Goal: Transaction & Acquisition: Purchase product/service

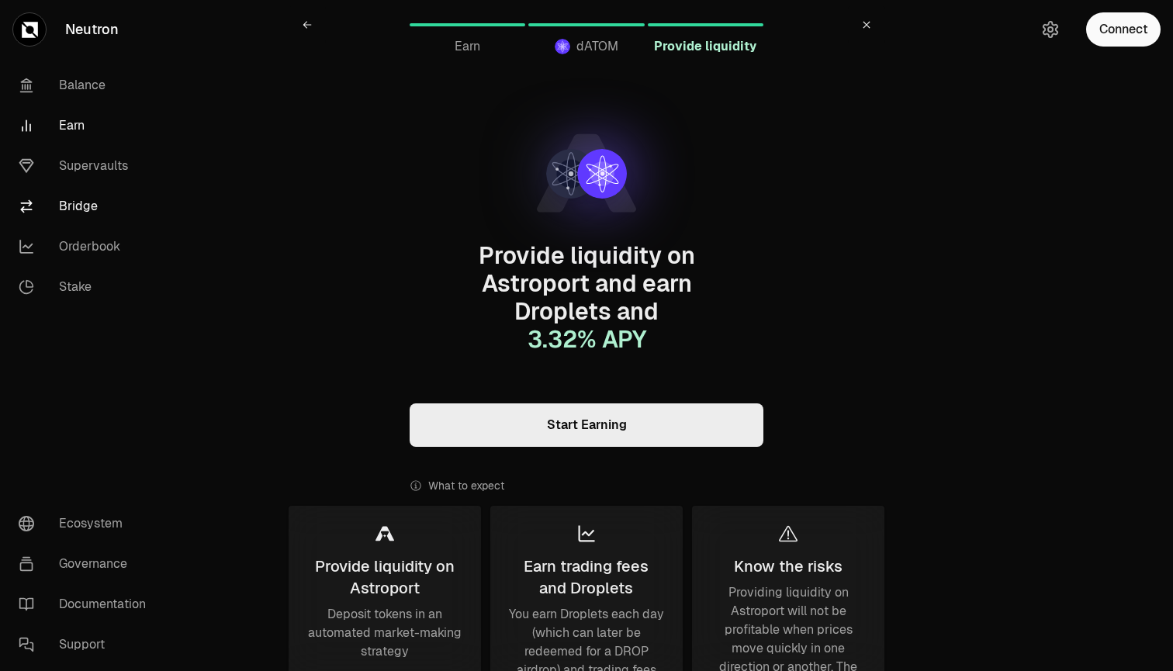
click at [76, 206] on link "Bridge" at bounding box center [86, 206] width 161 height 40
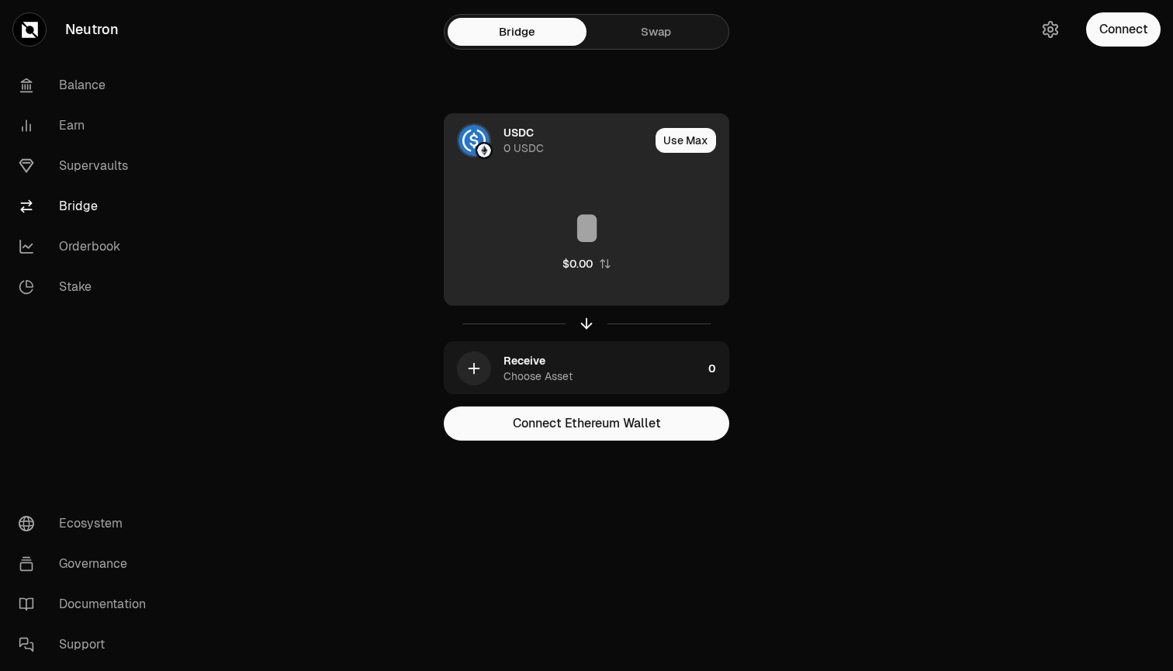
click at [510, 144] on div "0 USDC" at bounding box center [524, 148] width 40 height 16
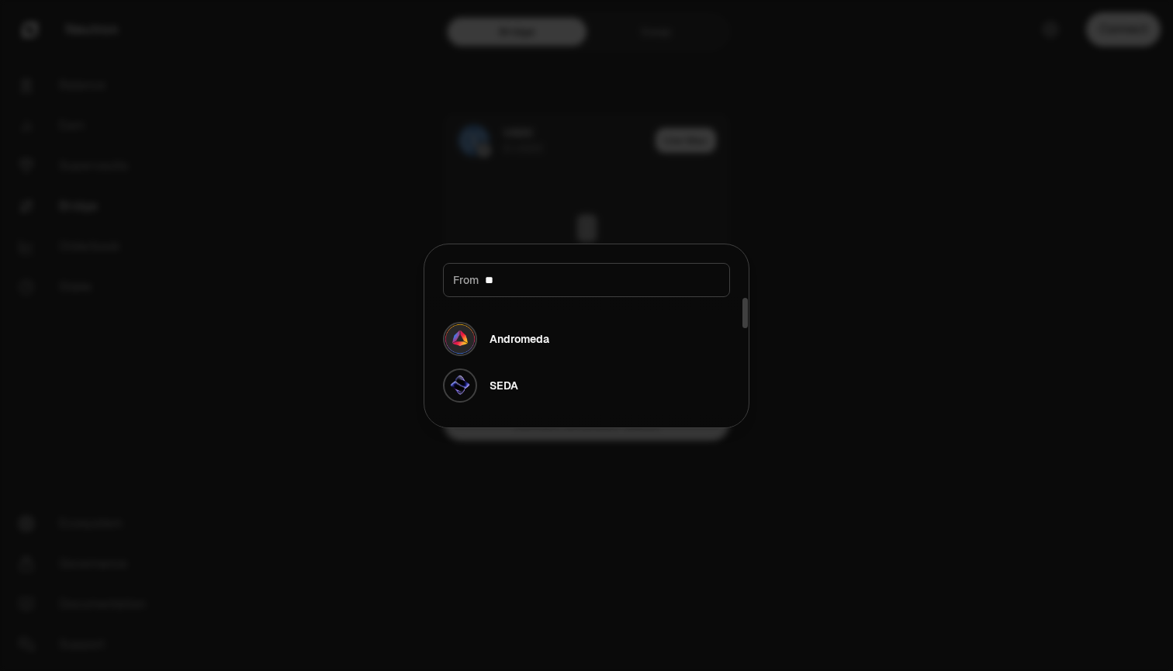
type input "*"
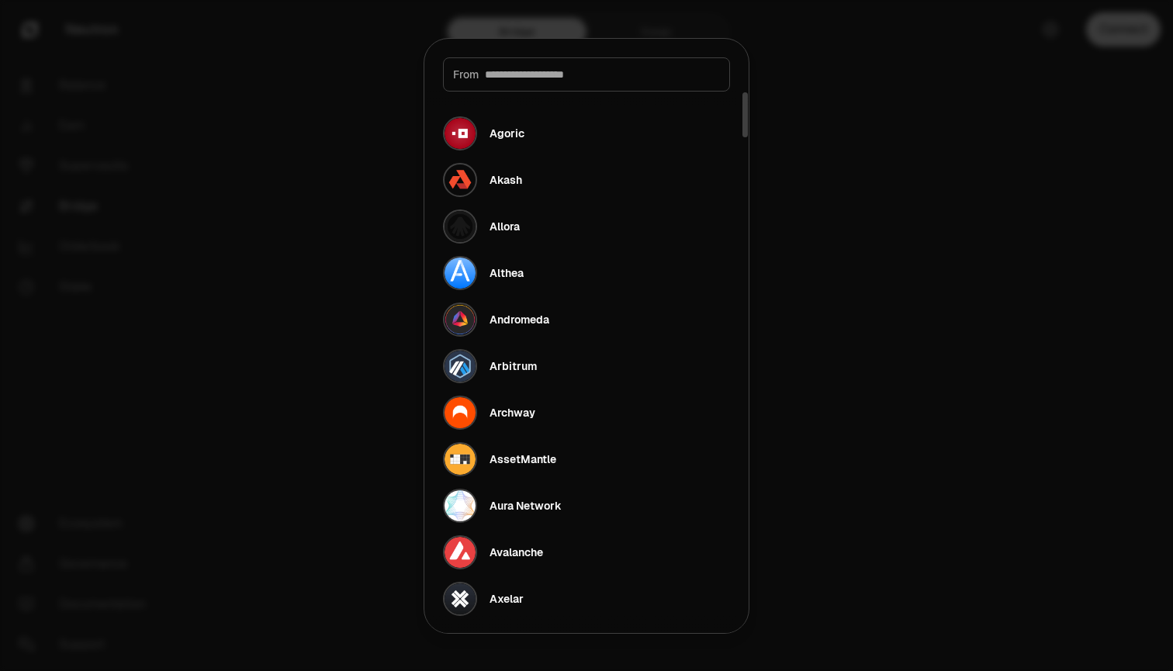
click at [361, 403] on div at bounding box center [586, 335] width 1173 height 671
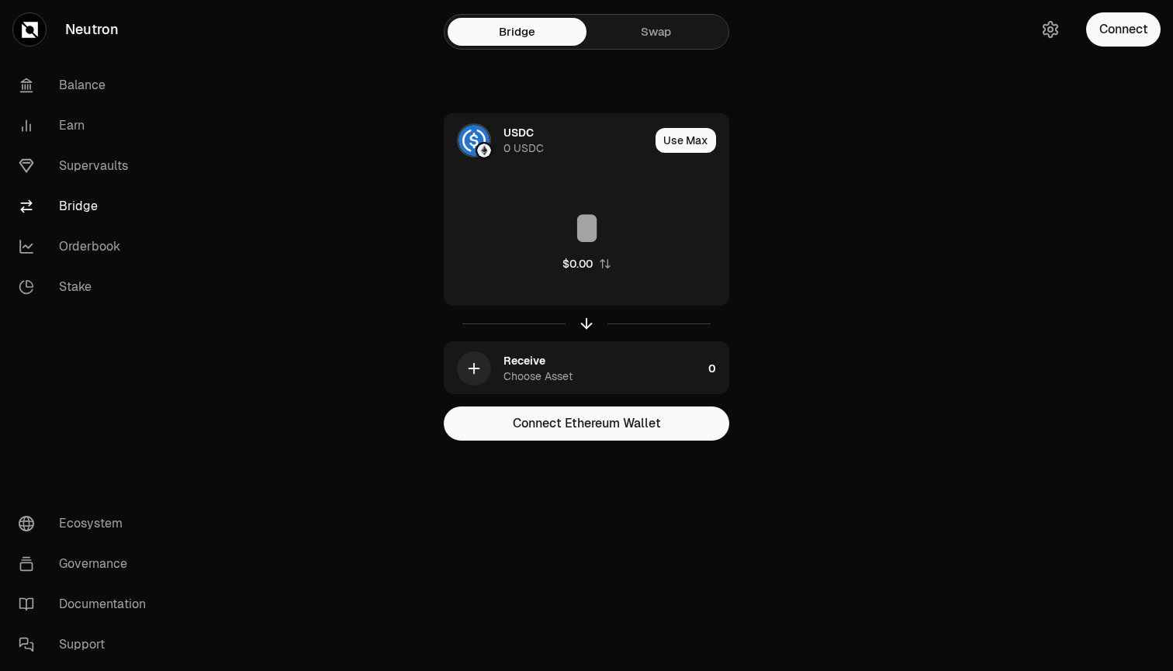
click at [623, 51] on div "Bridge Swap USDC 0 USDC Use Max $0.00 Receive Choose Asset 0 Connect Ethereum W…" at bounding box center [586, 251] width 559 height 503
click at [649, 29] on link "Swap" at bounding box center [656, 32] width 139 height 28
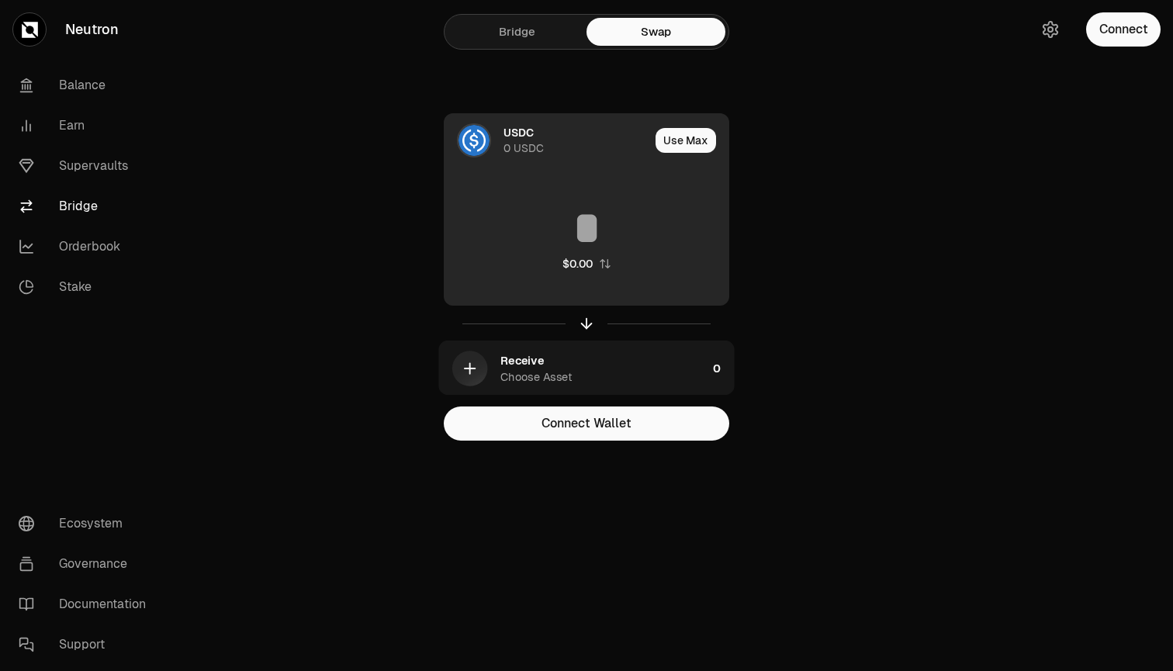
click at [513, 147] on div "0 USDC" at bounding box center [524, 148] width 40 height 16
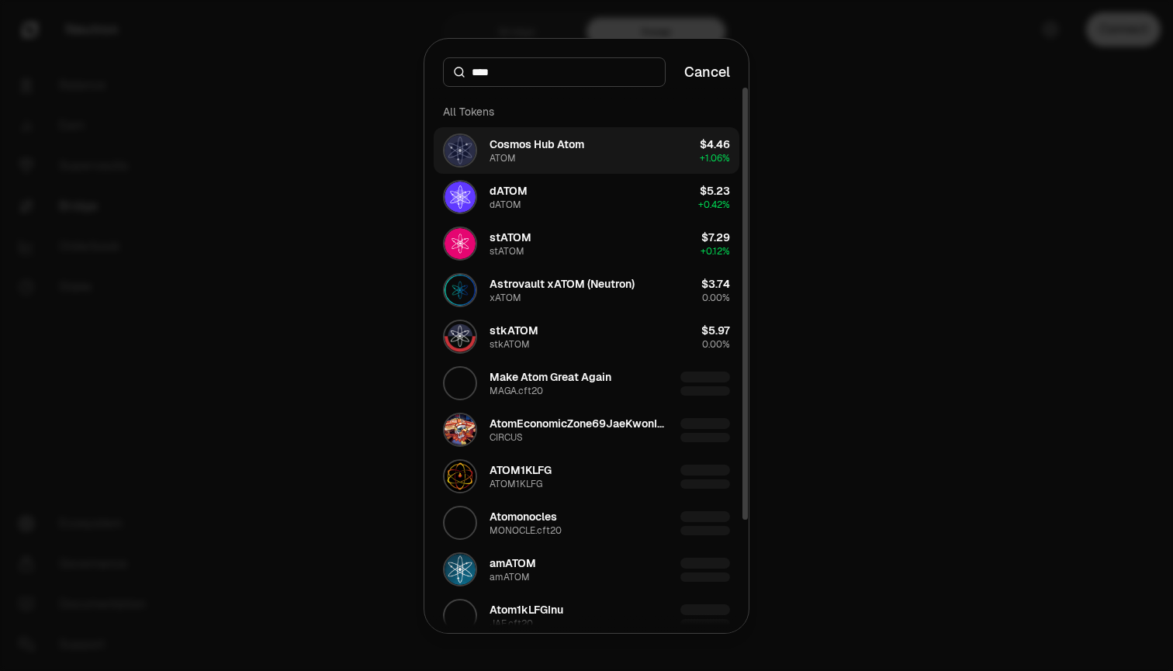
type input "****"
click at [528, 142] on div "Cosmos Hub Atom" at bounding box center [537, 145] width 95 height 16
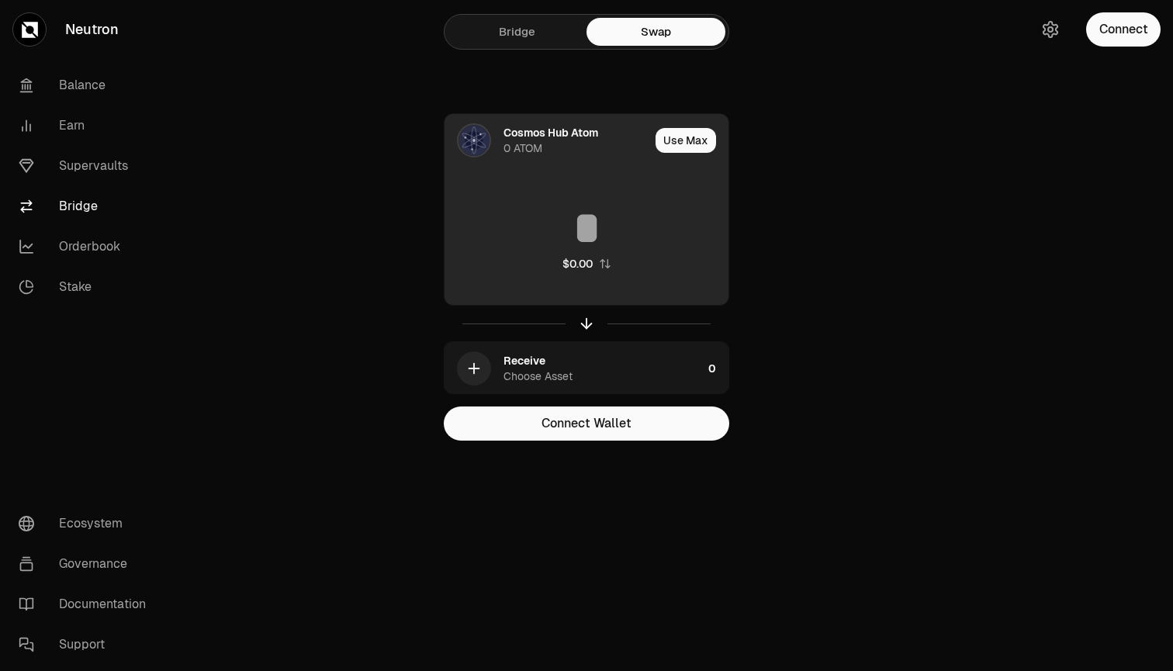
click at [581, 234] on input at bounding box center [587, 228] width 284 height 47
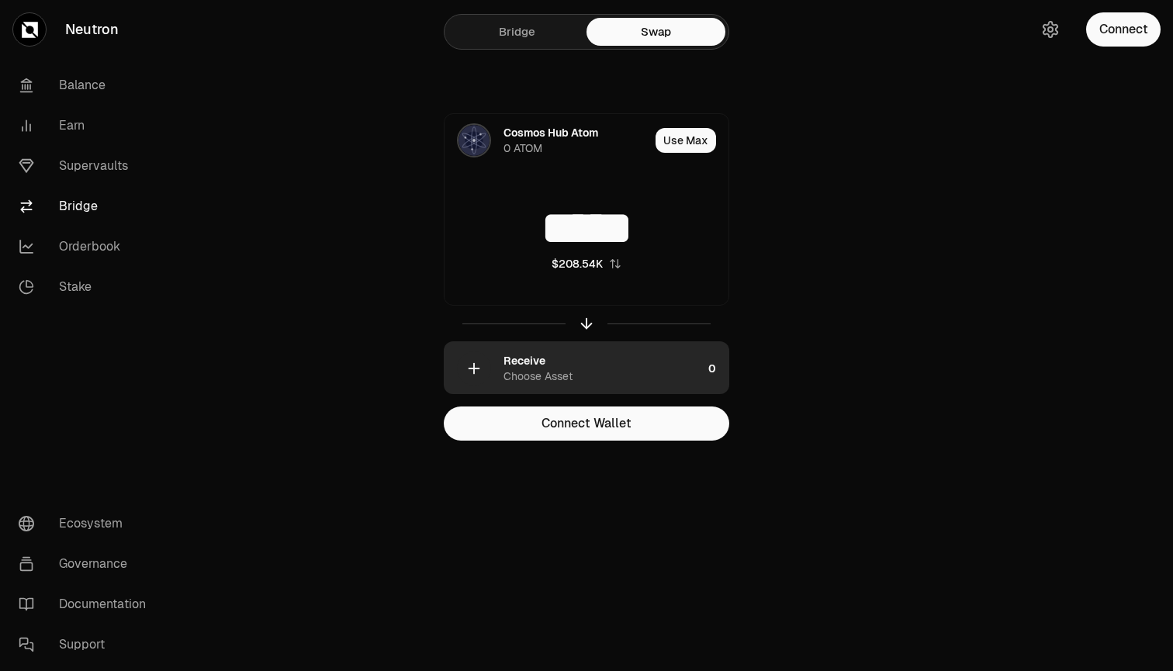
type input "*****"
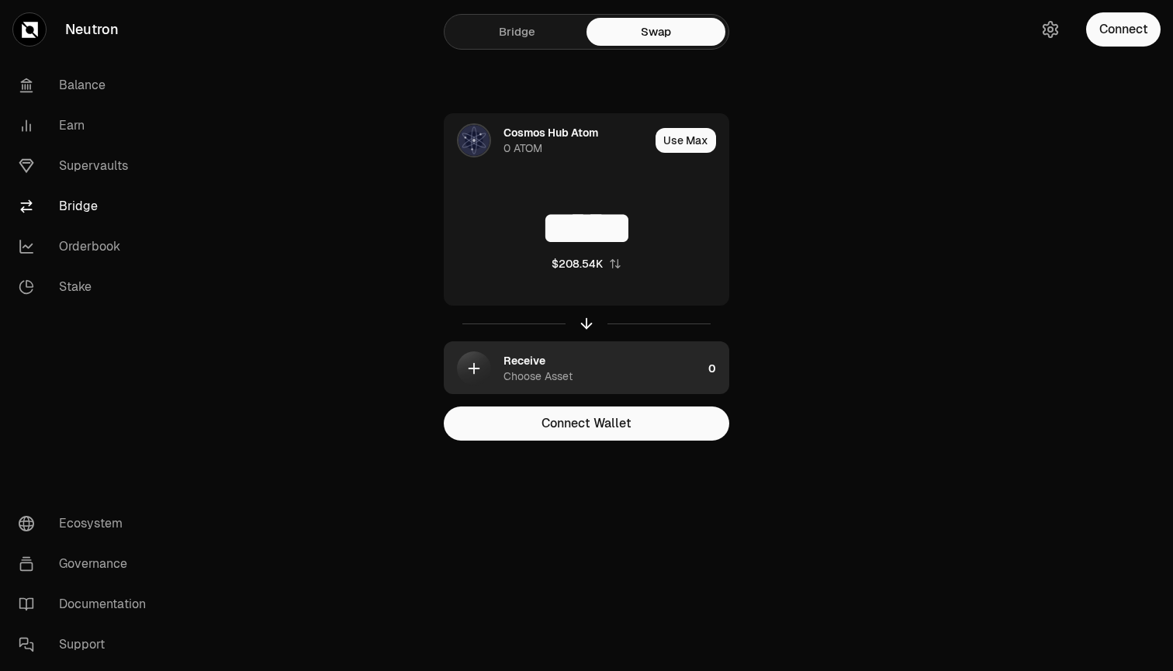
click at [470, 367] on icon "button" at bounding box center [473, 368] width 17 height 17
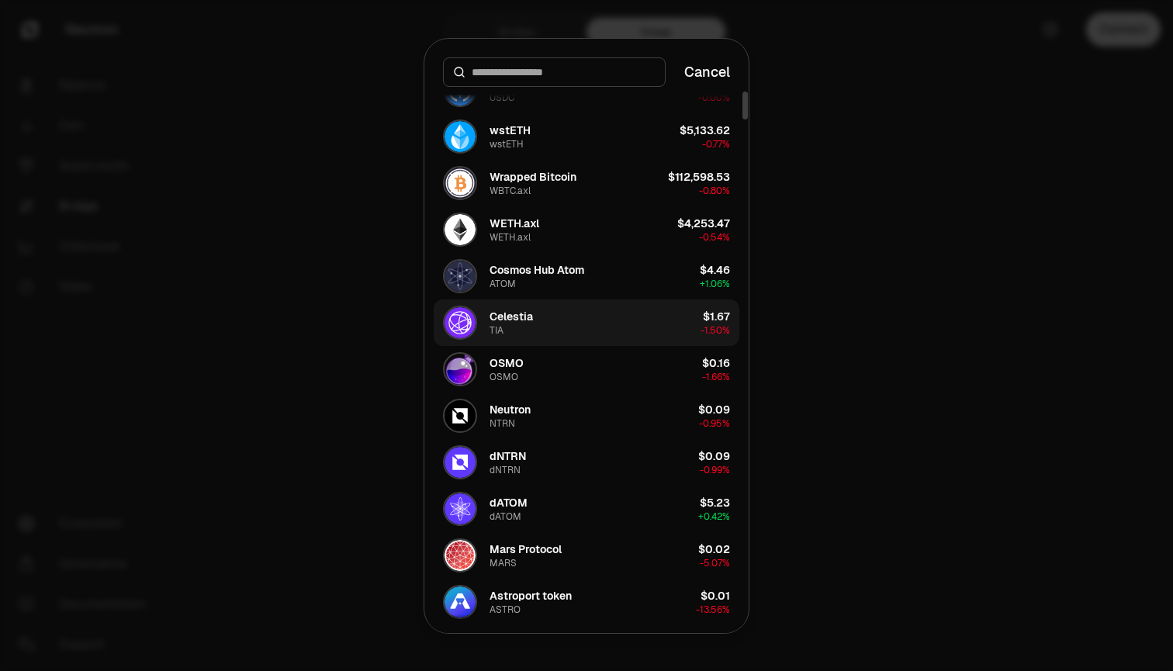
scroll to position [73, 0]
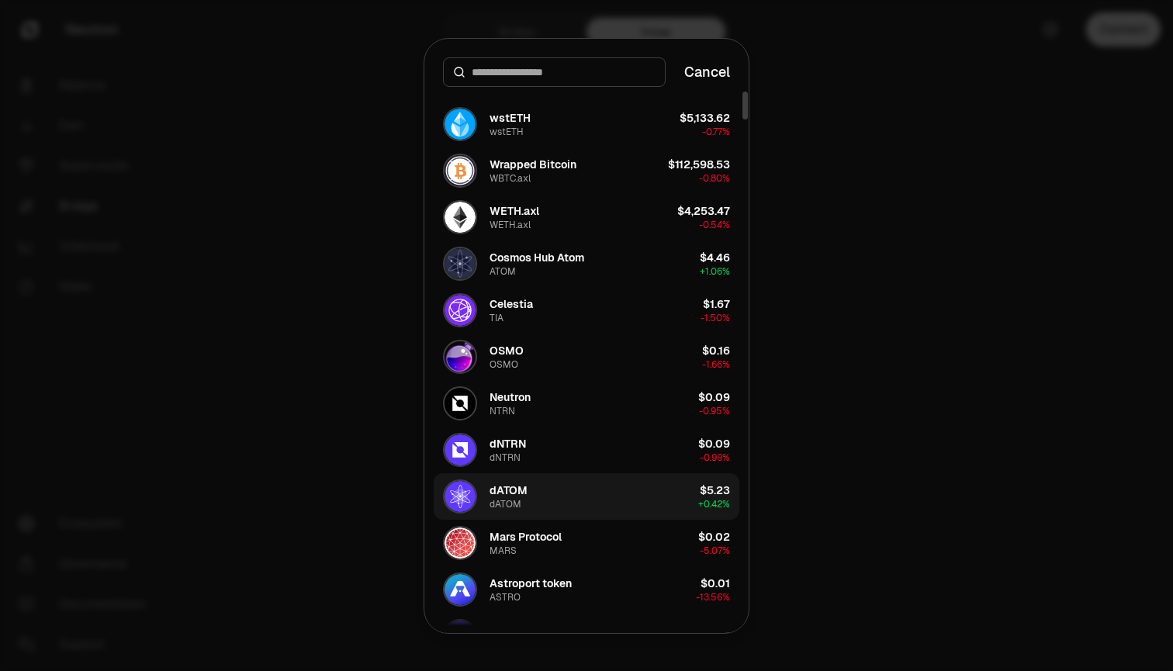
click at [517, 503] on div "dATOM" at bounding box center [506, 504] width 32 height 12
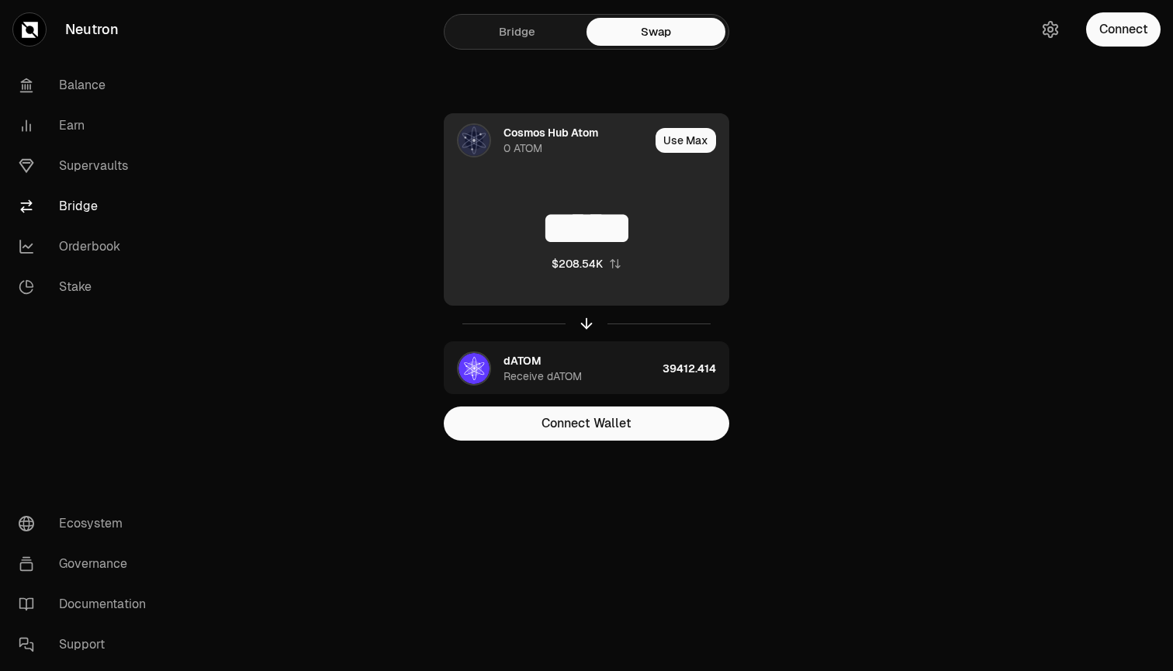
click at [563, 134] on div "Cosmos Hub Atom" at bounding box center [551, 133] width 95 height 16
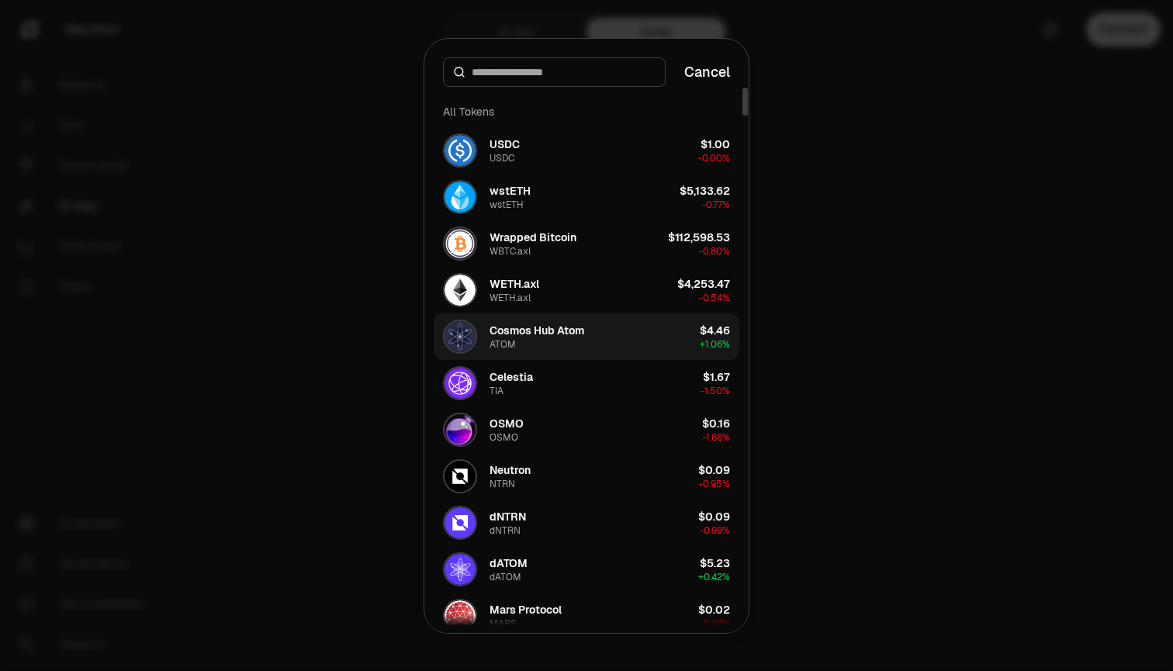
click at [507, 336] on div "Cosmos Hub Atom" at bounding box center [537, 331] width 95 height 16
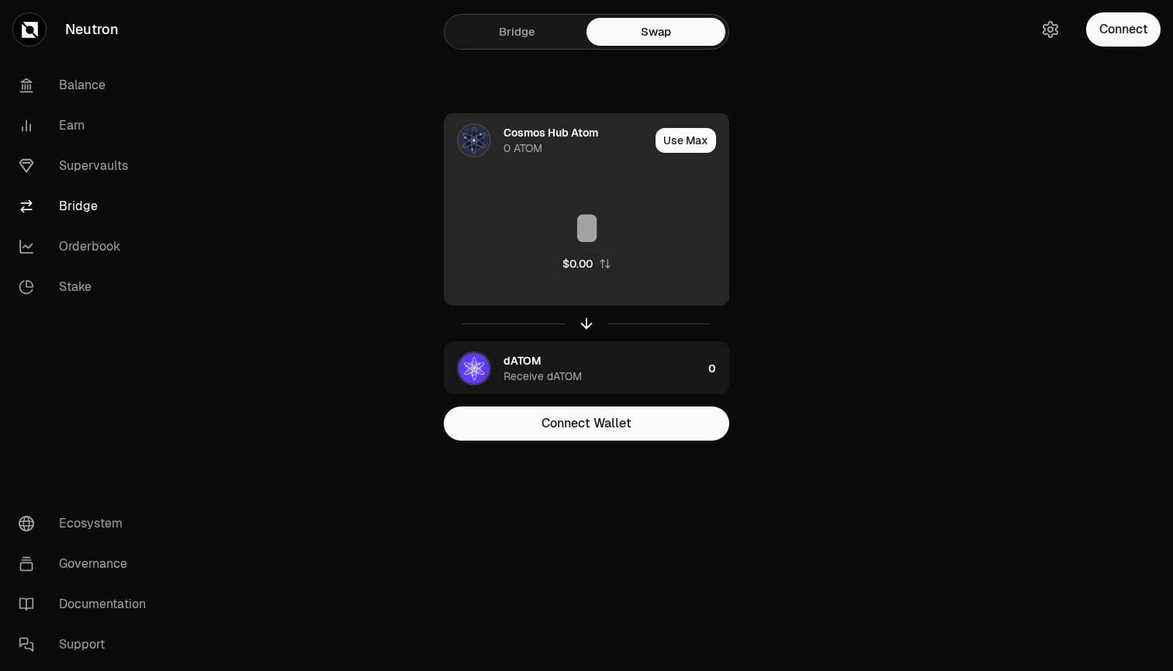
click at [554, 126] on div "Cosmos Hub Atom" at bounding box center [551, 133] width 95 height 16
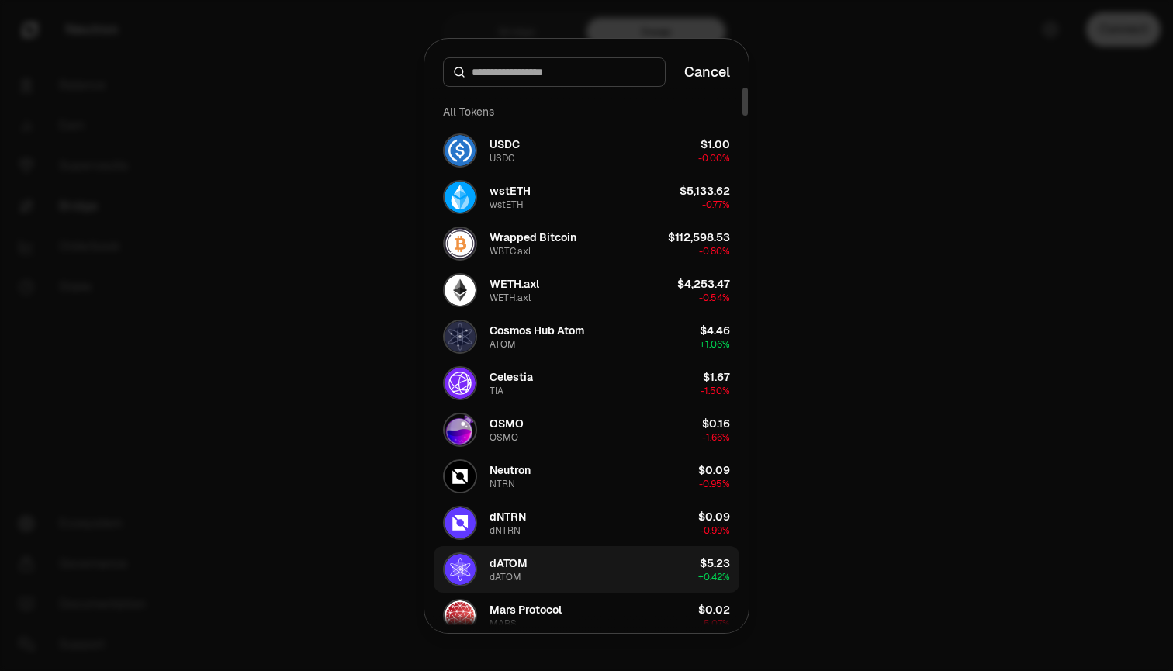
click at [517, 566] on div "dATOM" at bounding box center [509, 563] width 38 height 16
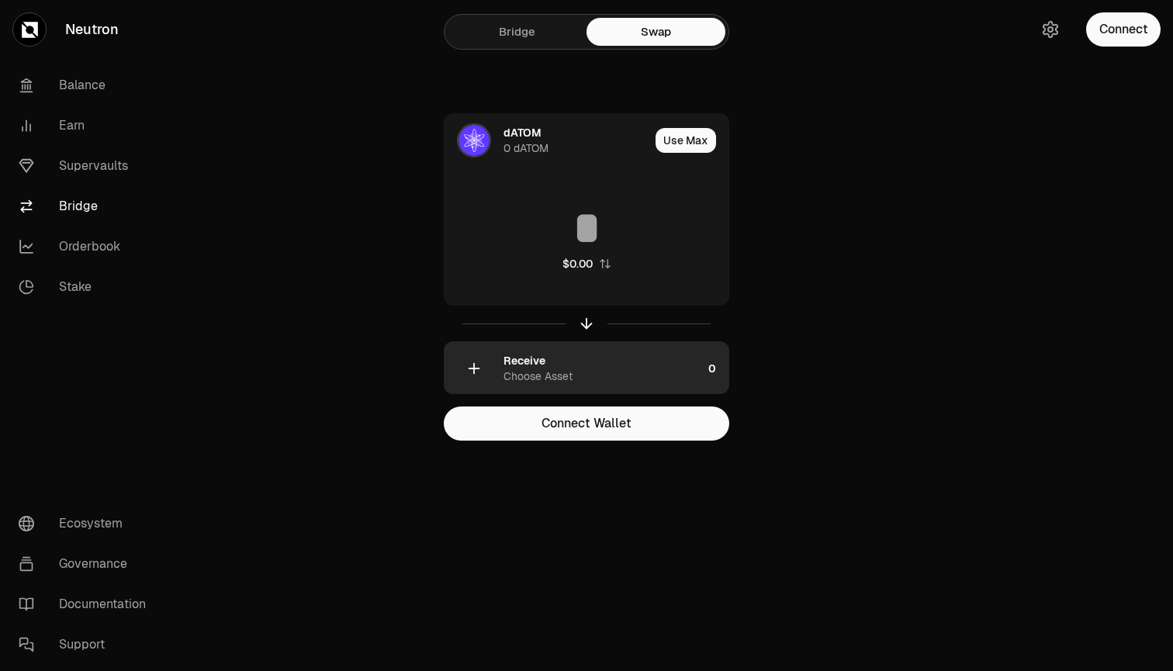
click at [562, 376] on div "Choose Asset" at bounding box center [538, 377] width 69 height 16
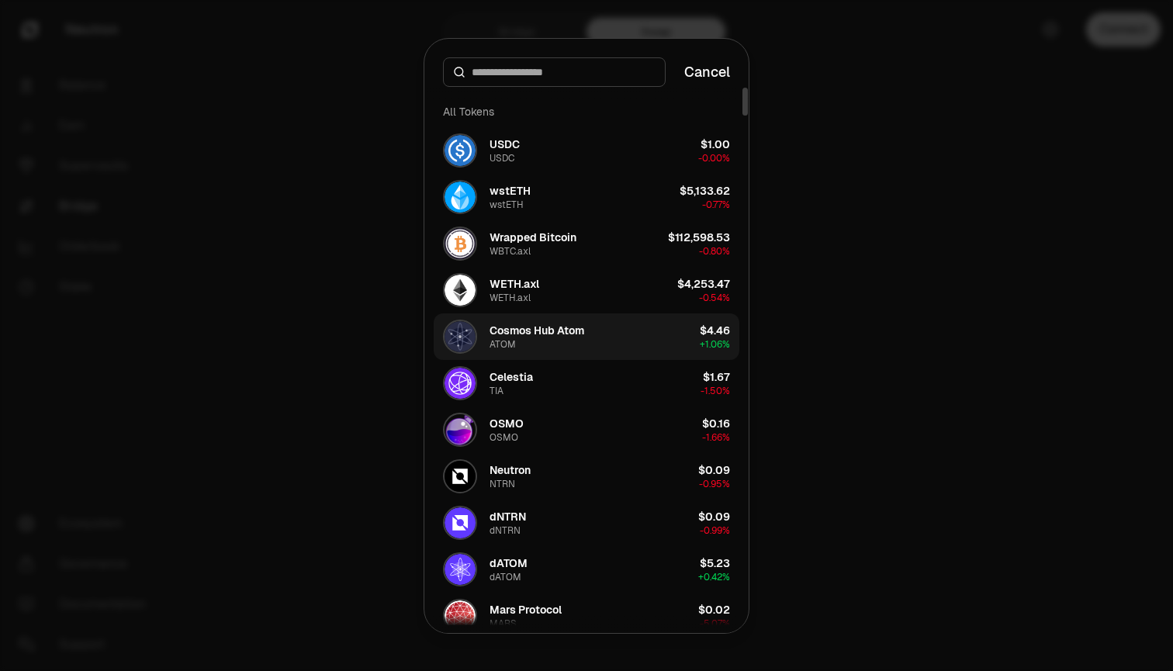
click at [552, 328] on div "Cosmos Hub Atom" at bounding box center [537, 331] width 95 height 16
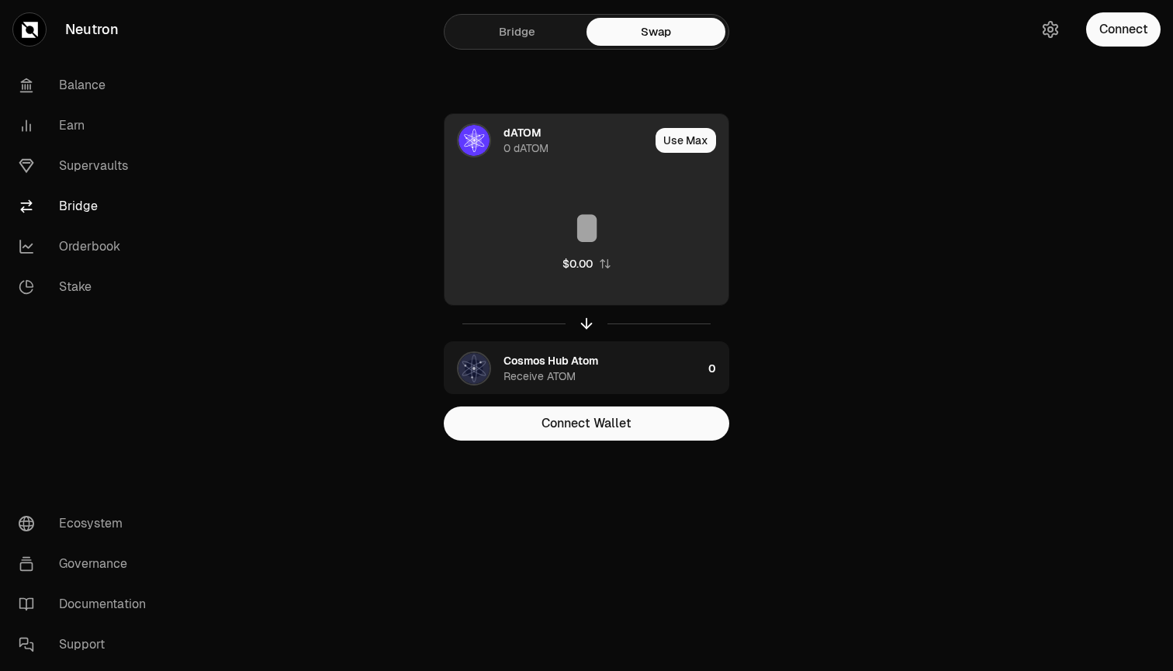
click at [578, 246] on input at bounding box center [587, 228] width 284 height 47
type input "*****"
